Goal: Information Seeking & Learning: Check status

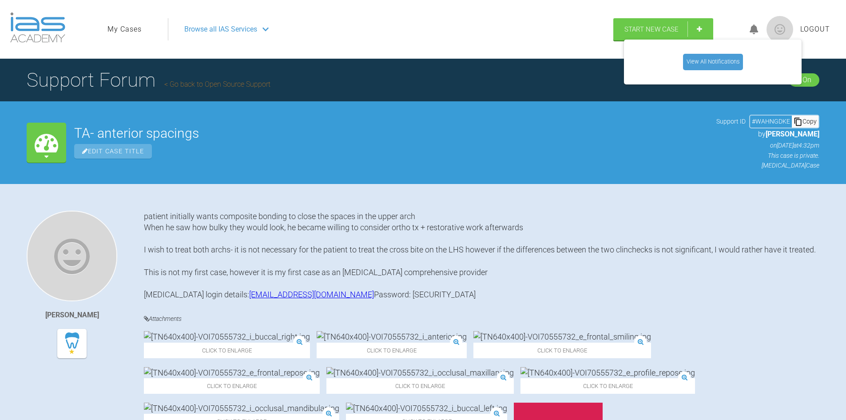
click at [591, 121] on div "TA- anterior spacings Edit Case Title Support ID # WAHNGDKE Copy by [PERSON_NAM…" at bounding box center [446, 143] width 745 height 56
click at [710, 56] on link "View All Notifications" at bounding box center [713, 62] width 60 height 16
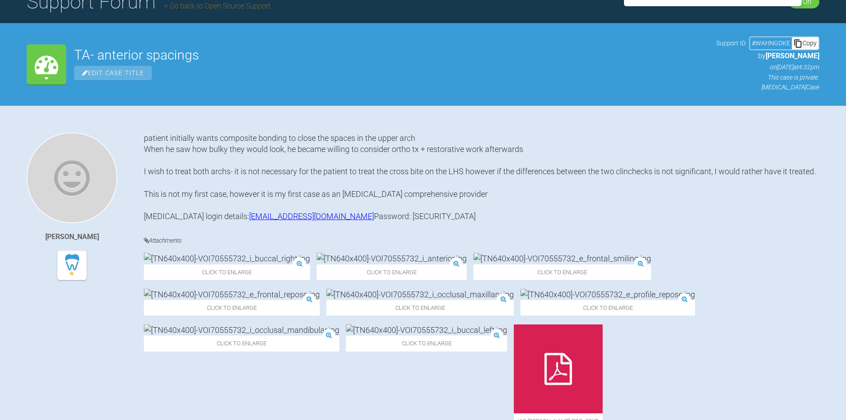
scroll to position [222, 0]
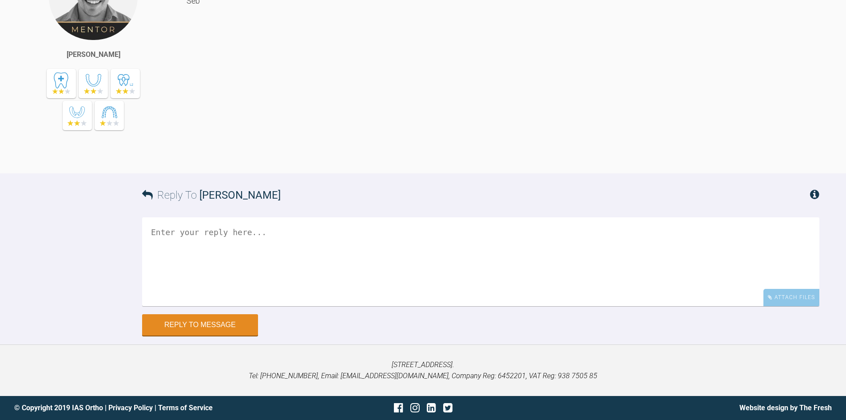
scroll to position [2346, 0]
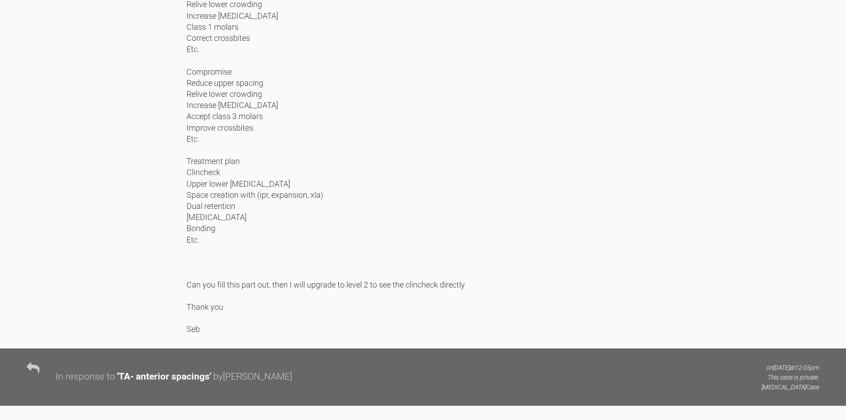
scroll to position [532, 0]
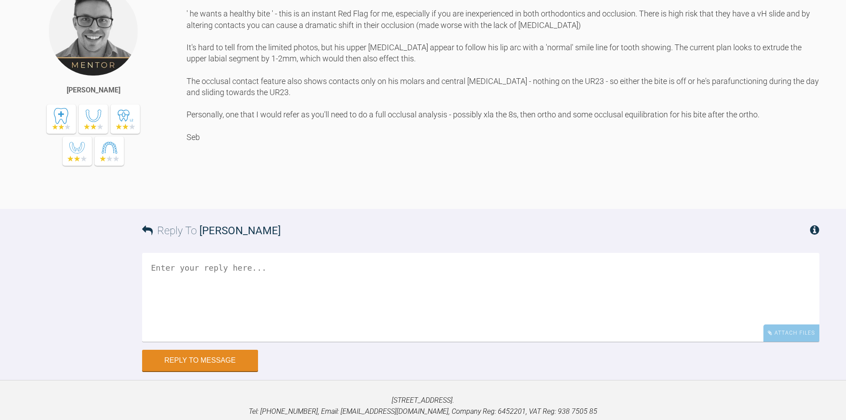
scroll to position [556, 0]
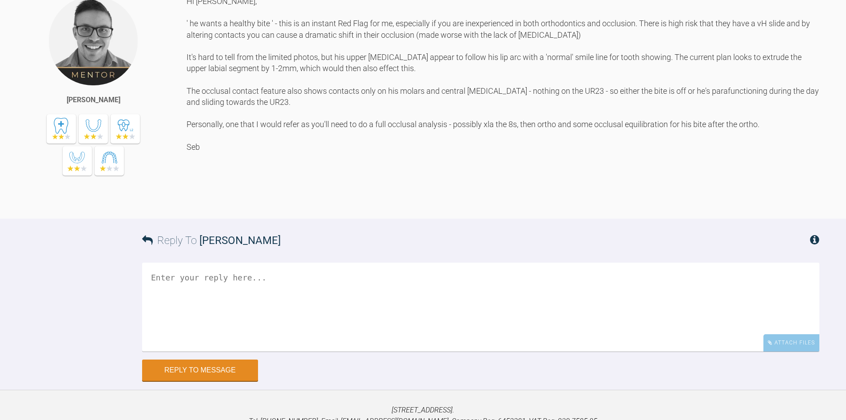
click at [312, 205] on div "Hi Marah, ' he wants a healthy bite ' - this is an instant Red Flag for me, esp…" at bounding box center [503, 101] width 633 height 210
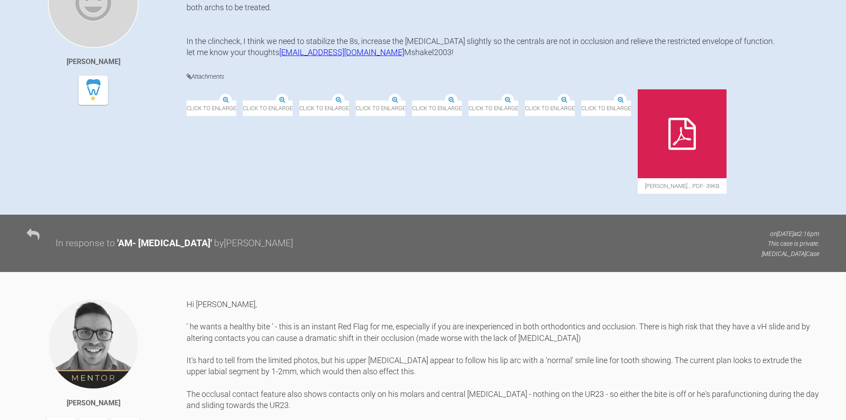
scroll to position [112, 0]
